Goal: Transaction & Acquisition: Download file/media

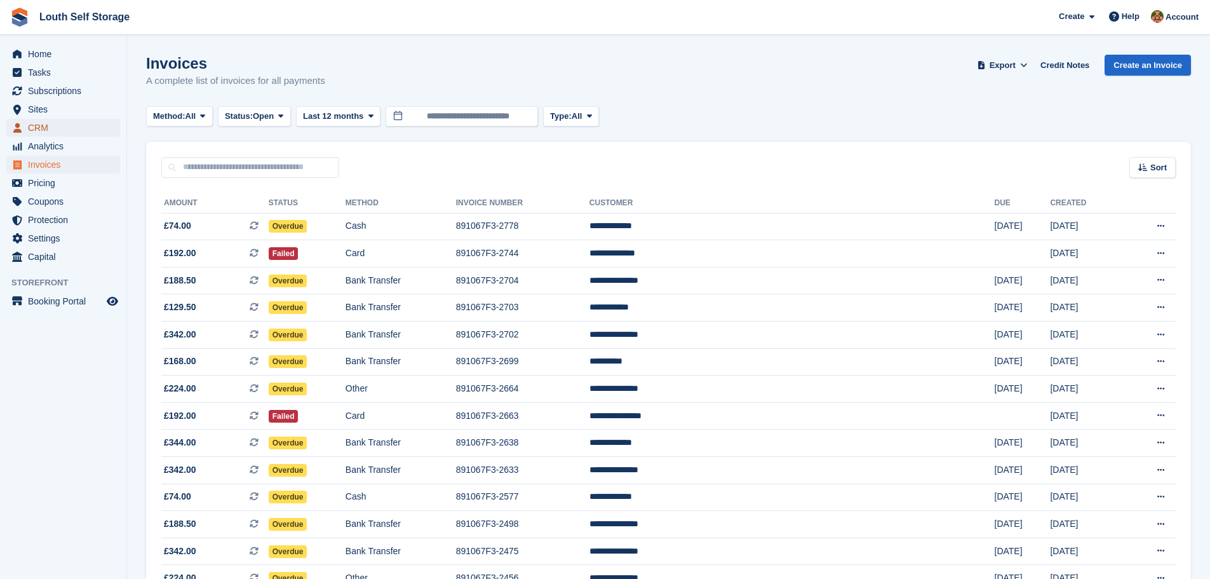
click at [50, 130] on span "CRM" at bounding box center [66, 128] width 76 height 18
click at [243, 172] on input "text" at bounding box center [250, 167] width 178 height 21
type input "****"
click at [41, 126] on span "CRM" at bounding box center [66, 128] width 76 height 18
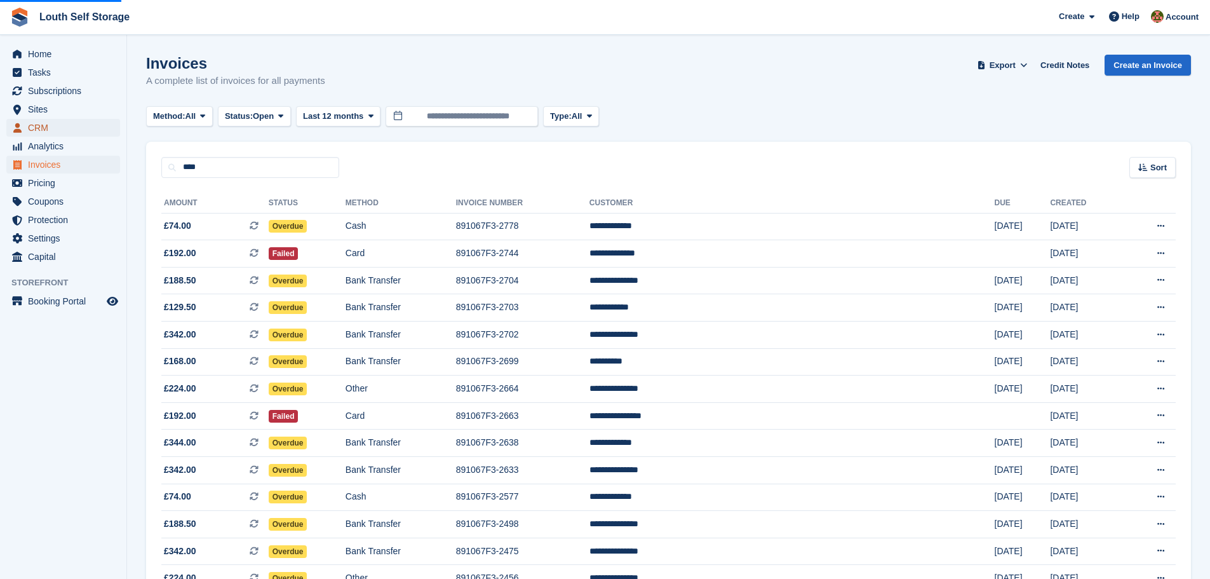
click at [41, 126] on span "CRM" at bounding box center [66, 128] width 76 height 18
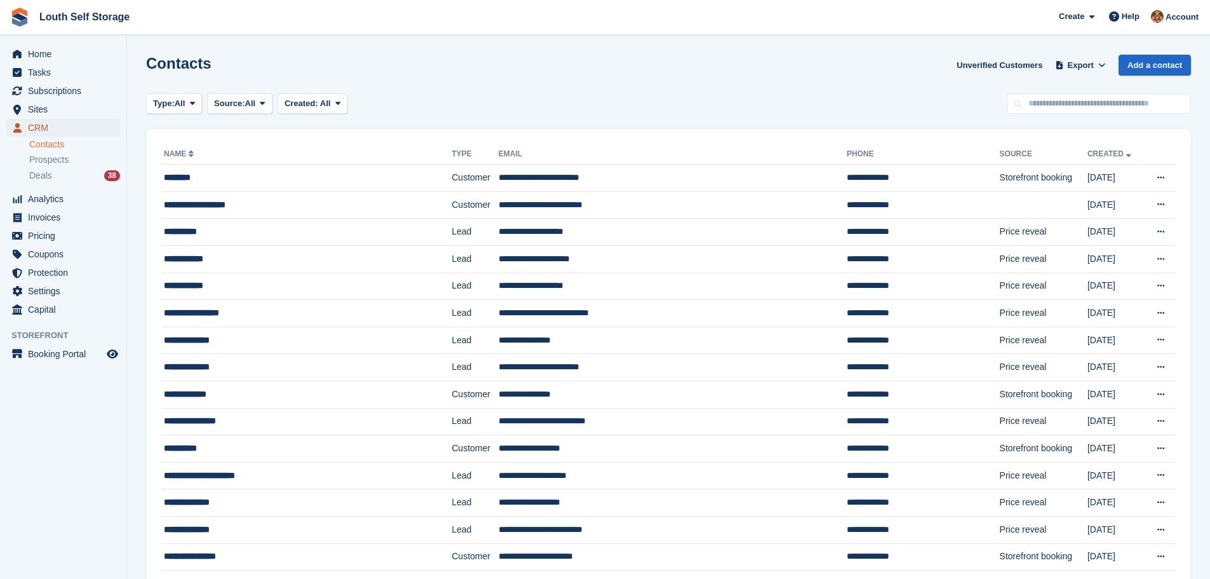
click at [46, 129] on span "CRM" at bounding box center [66, 128] width 76 height 18
click at [527, 174] on td "**********" at bounding box center [673, 177] width 348 height 27
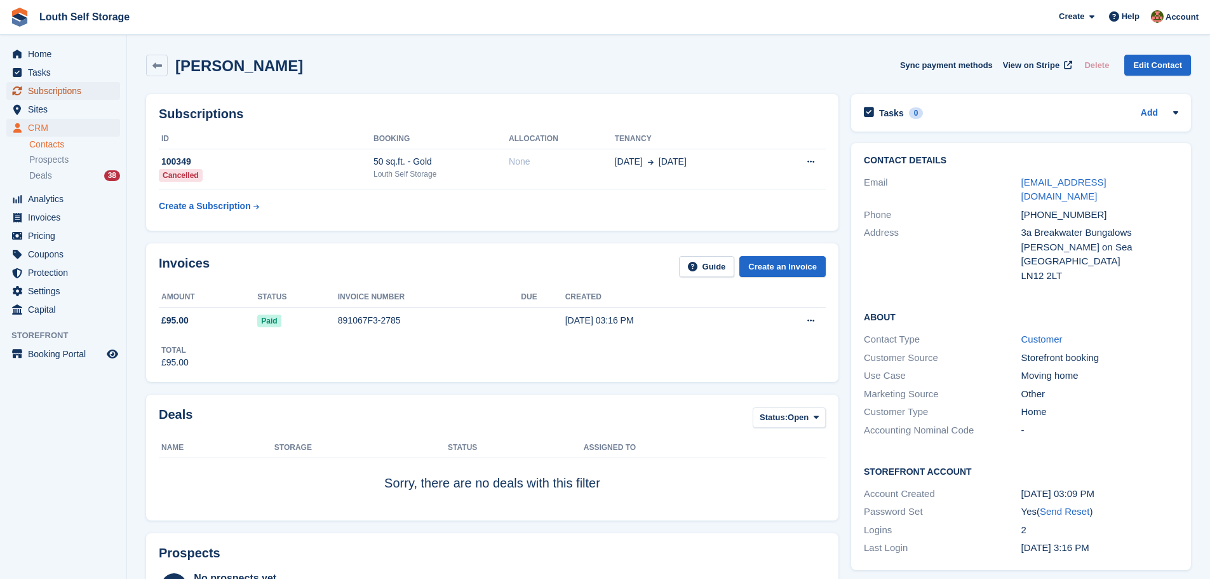
click at [57, 92] on span "Subscriptions" at bounding box center [66, 91] width 76 height 18
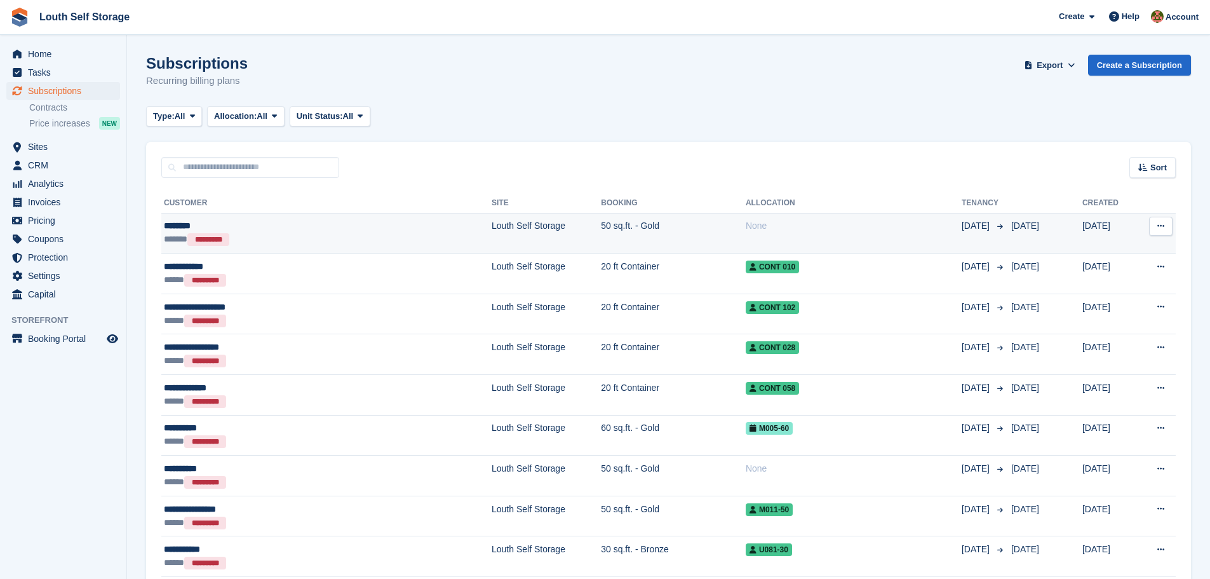
click at [492, 232] on td "Louth Self Storage" at bounding box center [546, 233] width 109 height 41
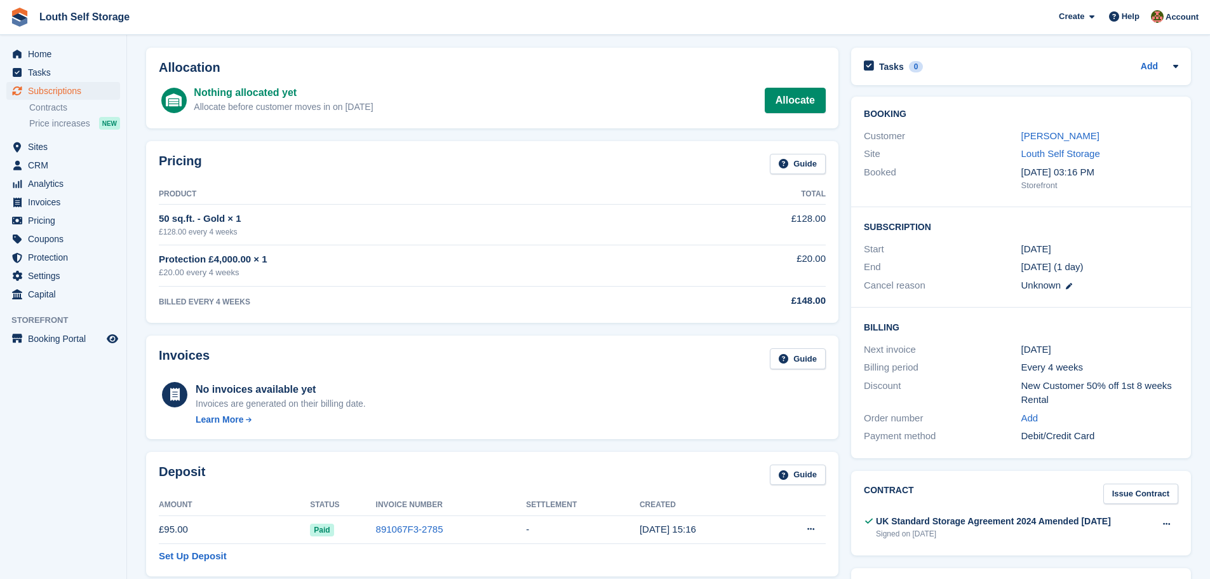
scroll to position [127, 0]
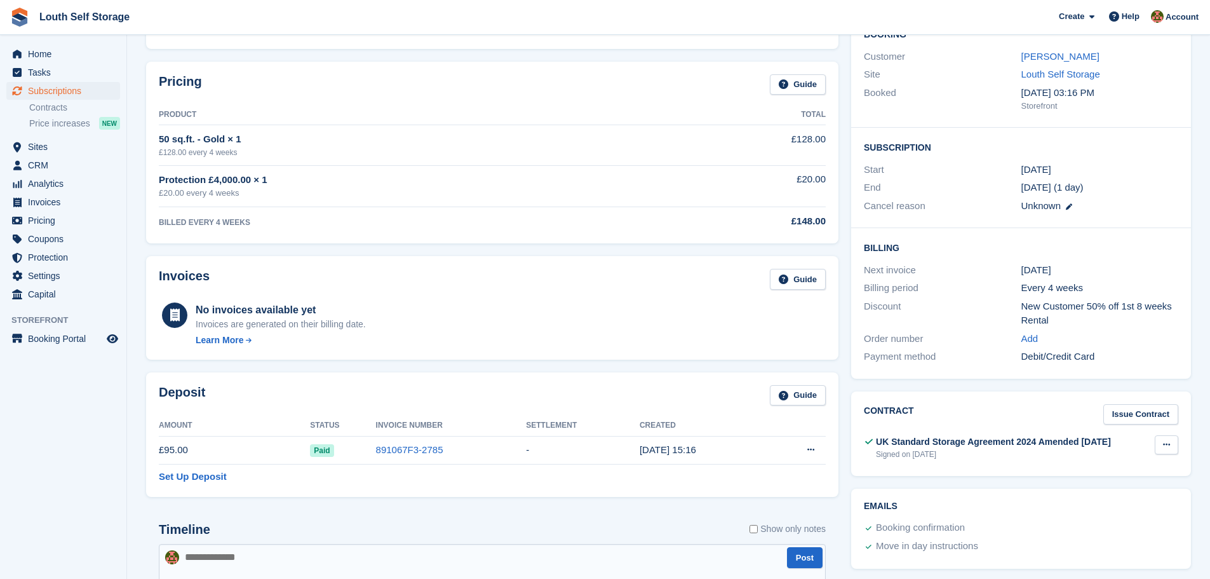
click at [1169, 442] on icon at bounding box center [1166, 444] width 7 height 8
click at [1078, 481] on p "Download" at bounding box center [1117, 486] width 111 height 17
